Goal: Information Seeking & Learning: Learn about a topic

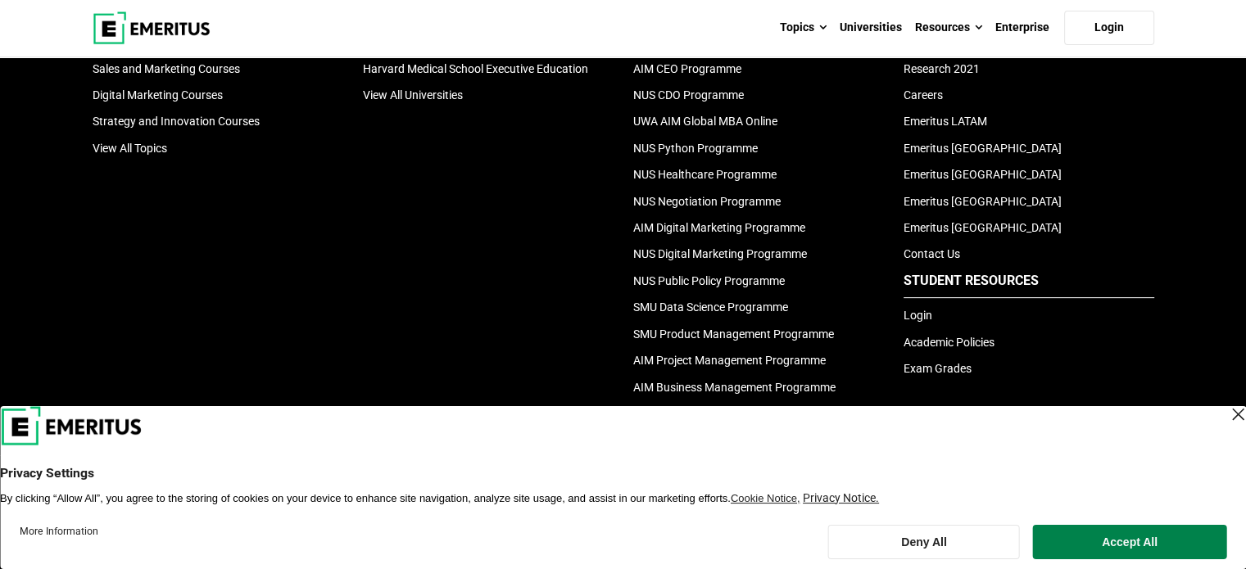
scroll to position [713, 0]
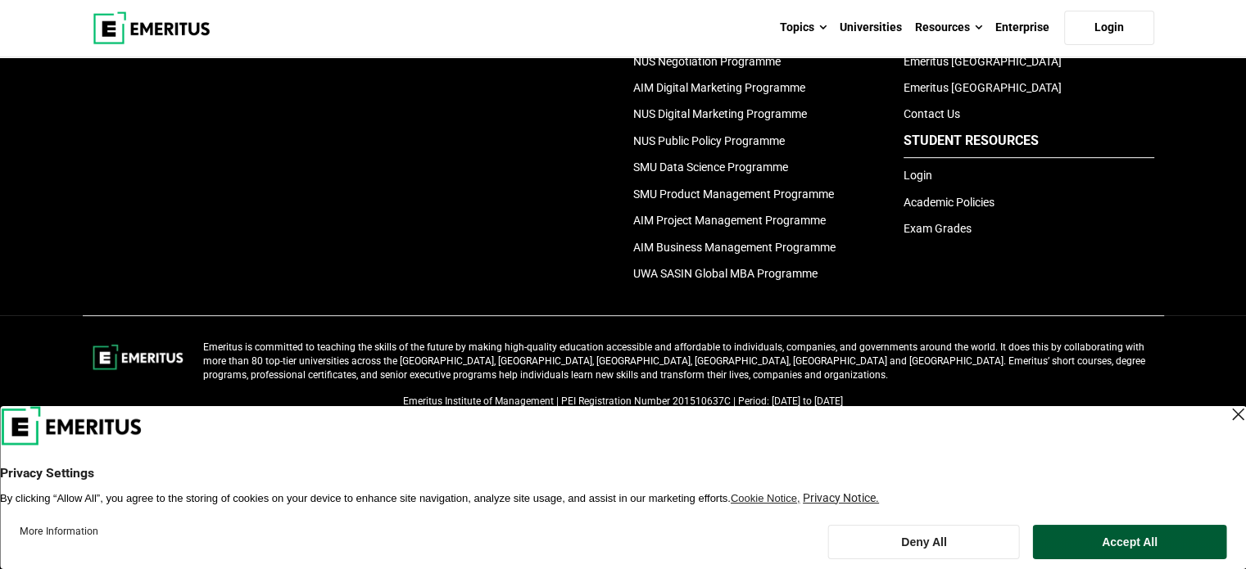
click at [1097, 533] on button "Accept All" at bounding box center [1129, 542] width 193 height 34
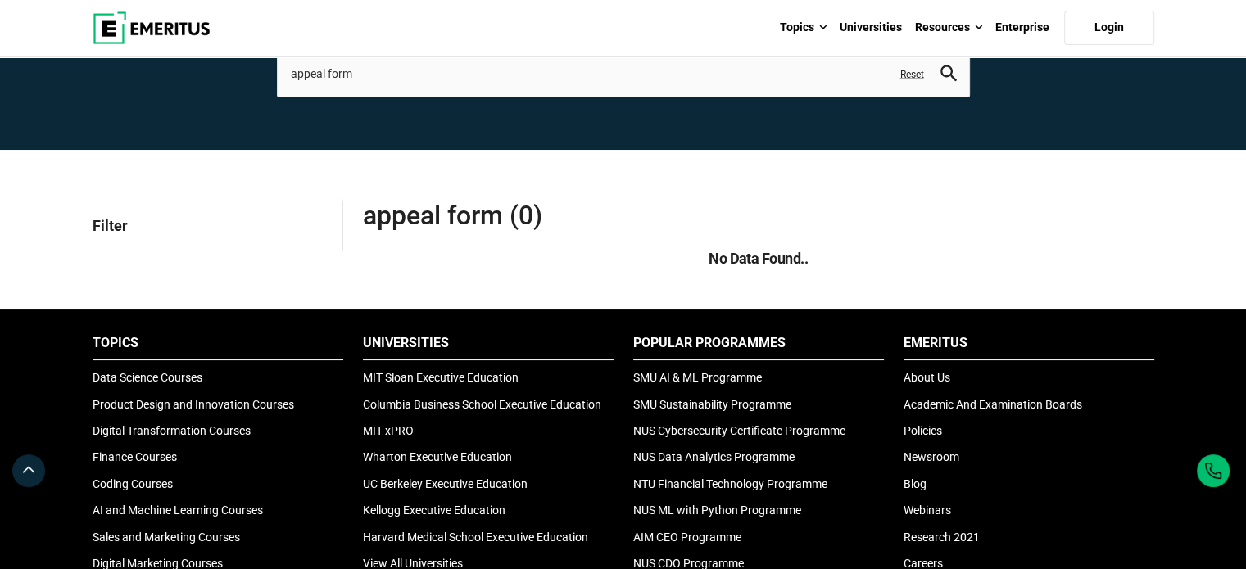
scroll to position [58, 0]
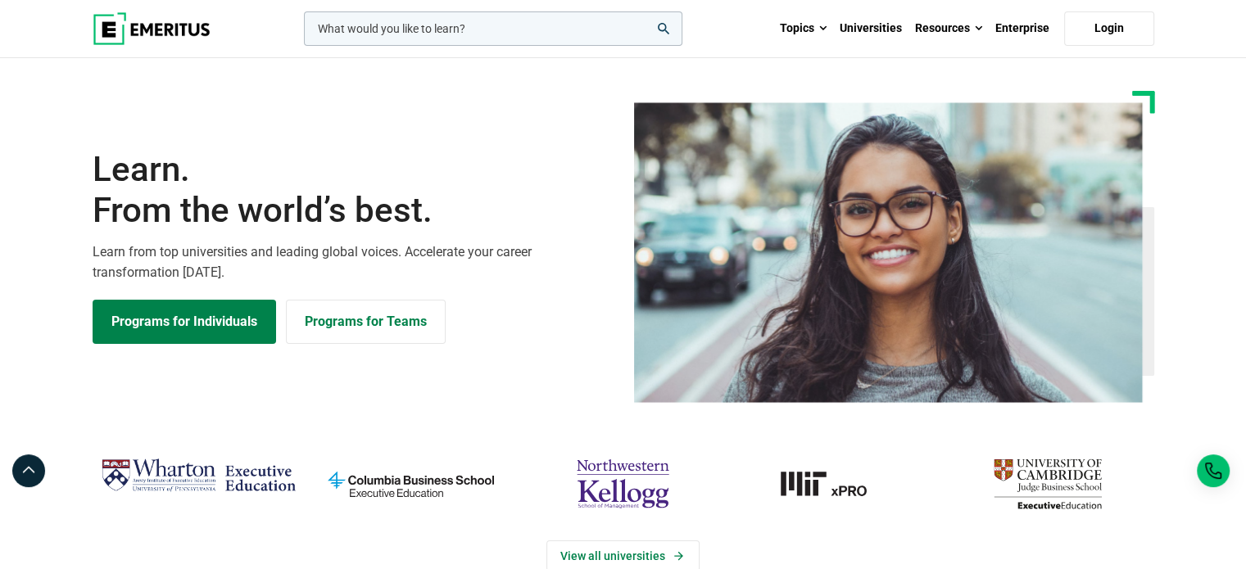
click at [482, 40] on input "woocommerce-product-search-field-0" at bounding box center [493, 28] width 378 height 34
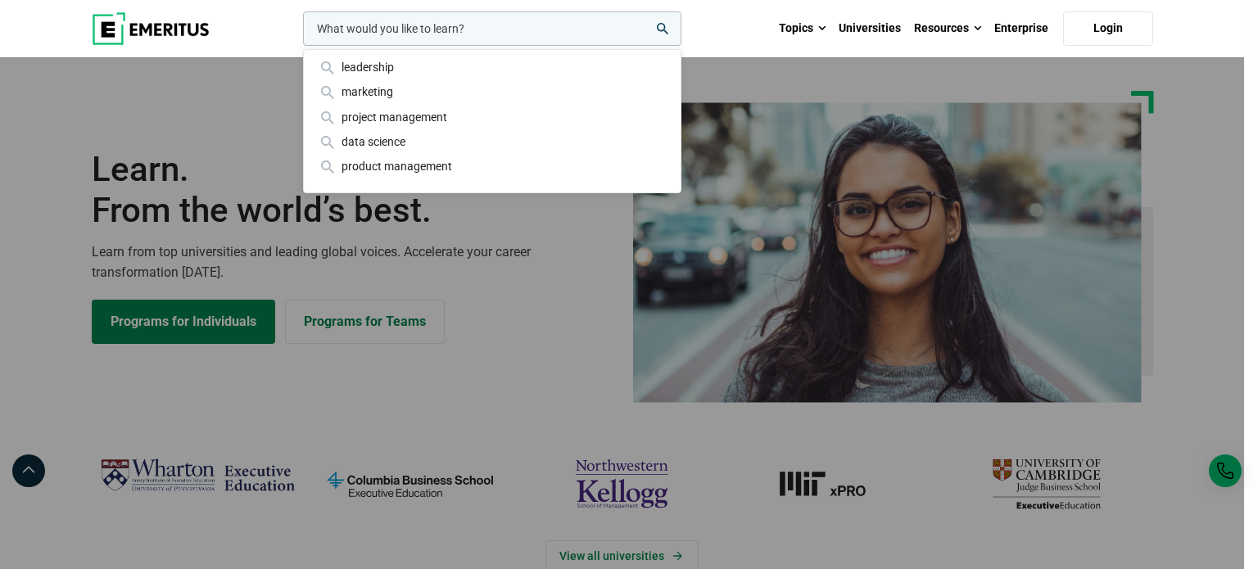
click at [321, 46] on div "leadership marketing project management data science product management" at bounding box center [491, 28] width 382 height 34
